Goal: Find contact information: Find contact information

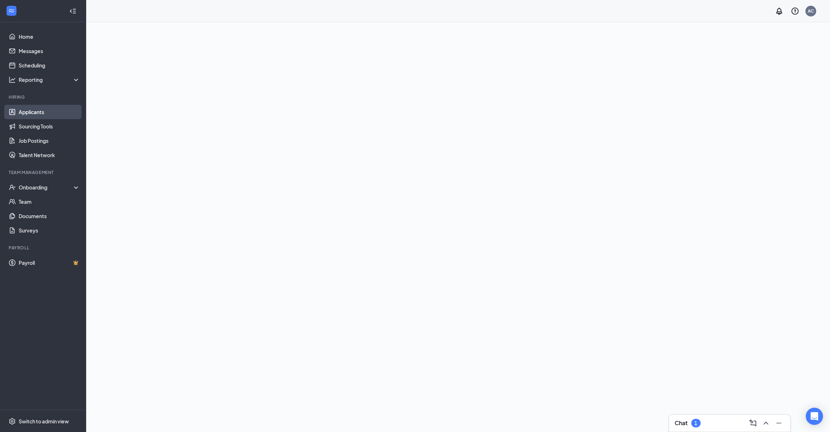
click at [19, 113] on link "Applicants" at bounding box center [49, 112] width 61 height 14
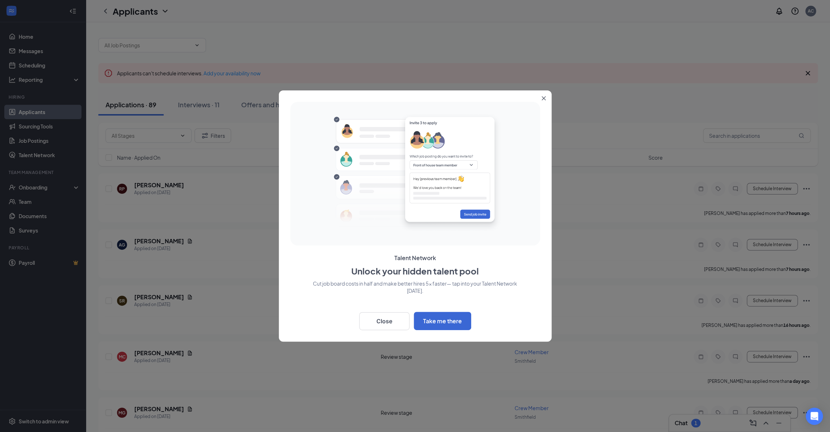
click at [545, 95] on button "Close" at bounding box center [545, 96] width 13 height 13
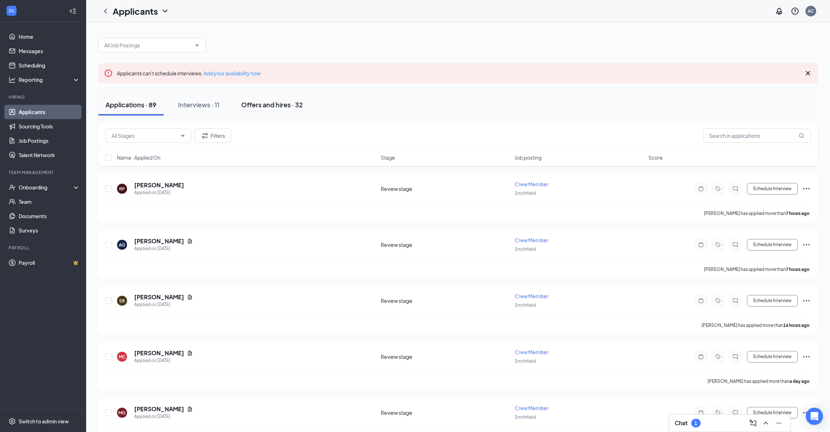
click at [269, 103] on div "Offers and hires · 32" at bounding box center [272, 104] width 62 height 9
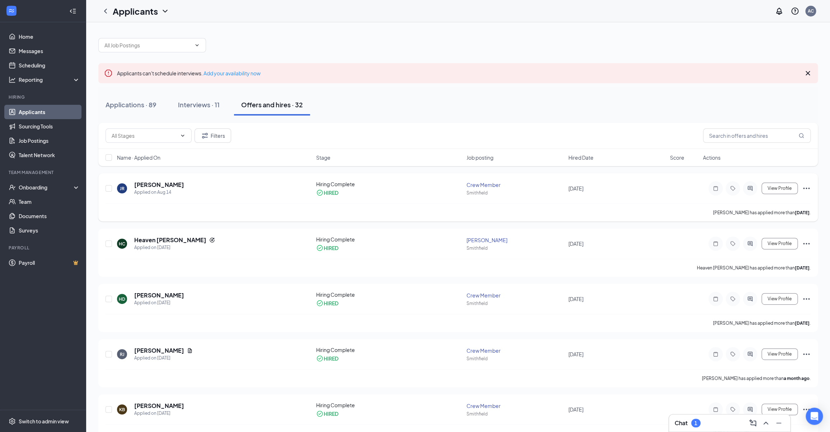
click at [170, 187] on h5 "[PERSON_NAME]" at bounding box center [159, 185] width 50 height 8
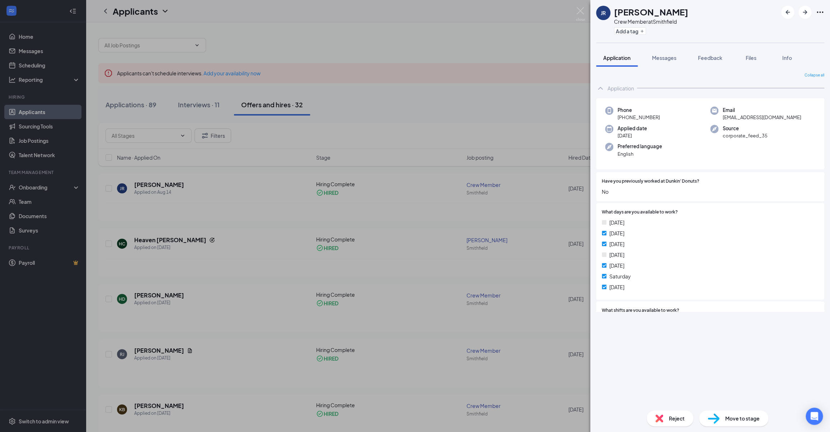
click at [713, 113] on div "Email [EMAIL_ADDRESS][DOMAIN_NAME]" at bounding box center [762, 114] width 105 height 15
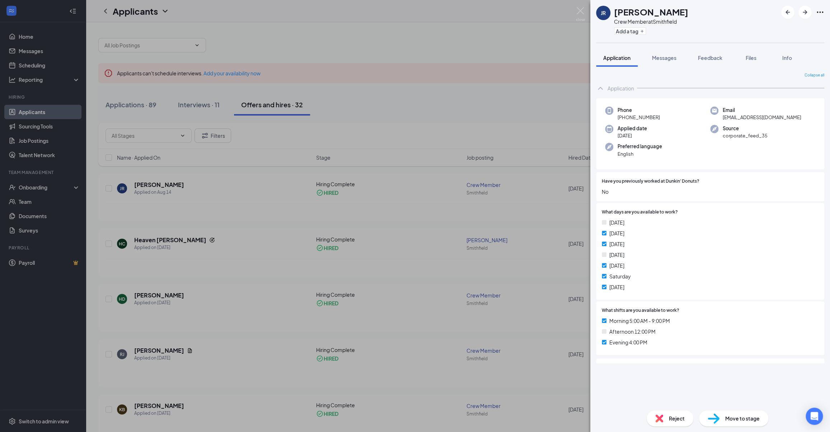
click at [723, 117] on div "Email [EMAIL_ADDRESS][DOMAIN_NAME]" at bounding box center [762, 114] width 105 height 15
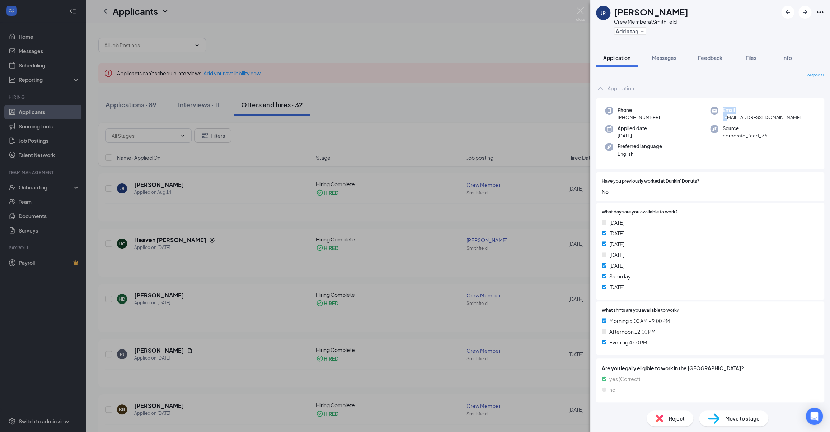
drag, startPoint x: 721, startPoint y: 113, endPoint x: 728, endPoint y: 119, distance: 9.7
click at [728, 119] on div "Email [EMAIL_ADDRESS][DOMAIN_NAME]" at bounding box center [762, 114] width 105 height 15
click at [727, 118] on span "[EMAIL_ADDRESS][DOMAIN_NAME]" at bounding box center [762, 117] width 79 height 7
drag, startPoint x: 723, startPoint y: 117, endPoint x: 782, endPoint y: 114, distance: 59.3
click at [784, 117] on div "Email [EMAIL_ADDRESS][DOMAIN_NAME]" at bounding box center [762, 114] width 105 height 15
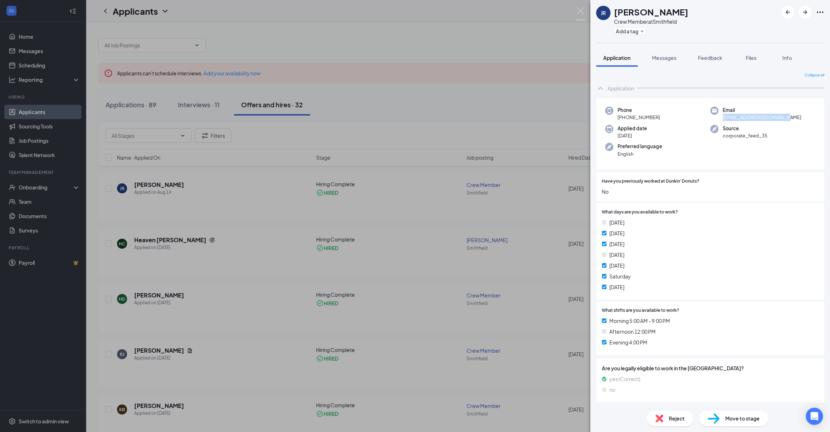
copy span "[EMAIL_ADDRESS][DOMAIN_NAME]"
